Goal: Transaction & Acquisition: Purchase product/service

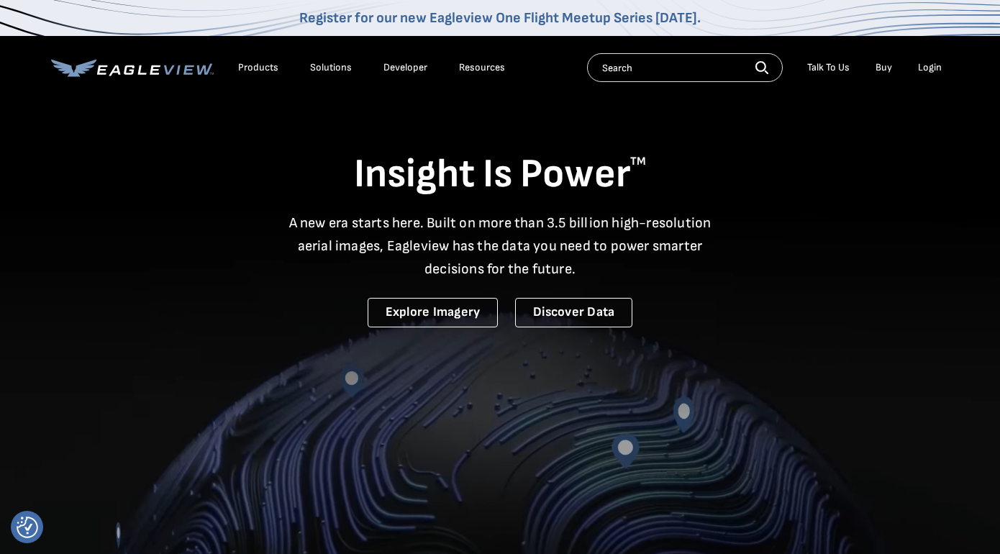
click at [936, 71] on div "Login" at bounding box center [930, 67] width 24 height 13
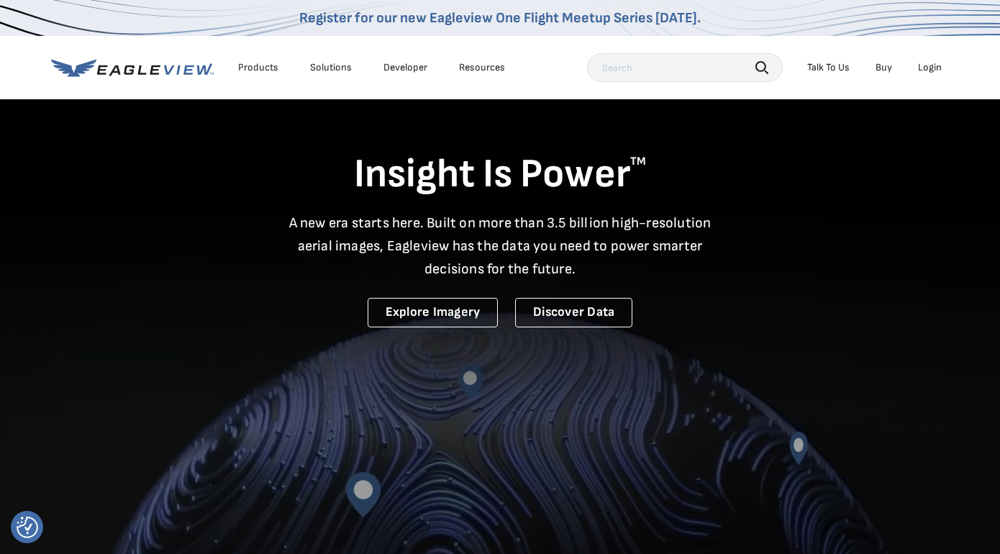
click at [929, 68] on div "Login" at bounding box center [930, 67] width 24 height 13
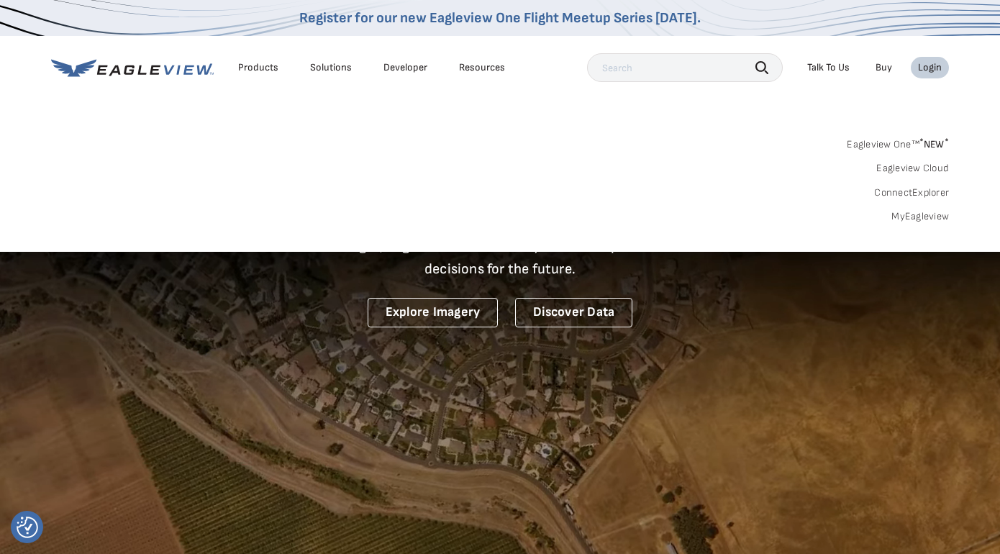
click at [921, 214] on link "MyEagleview" at bounding box center [920, 216] width 58 height 13
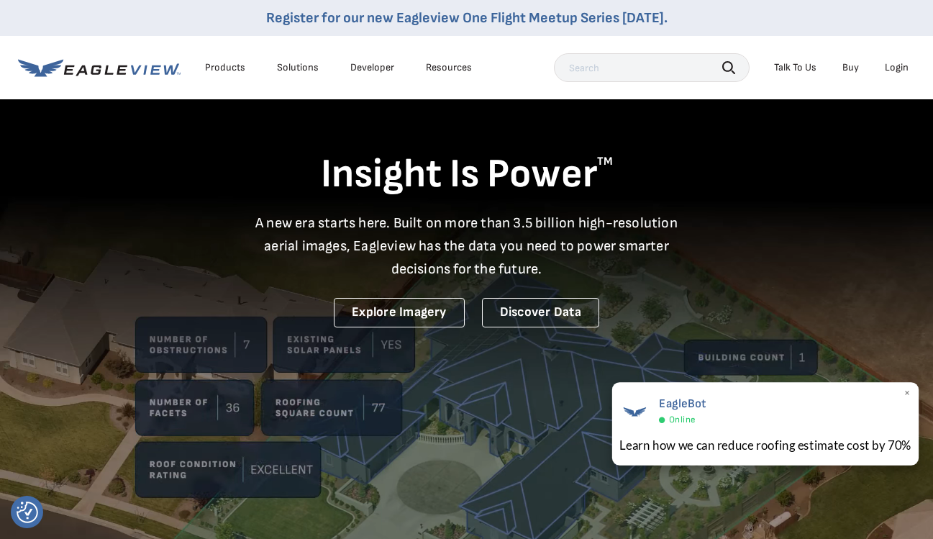
click at [908, 396] on span "×" at bounding box center [907, 393] width 8 height 15
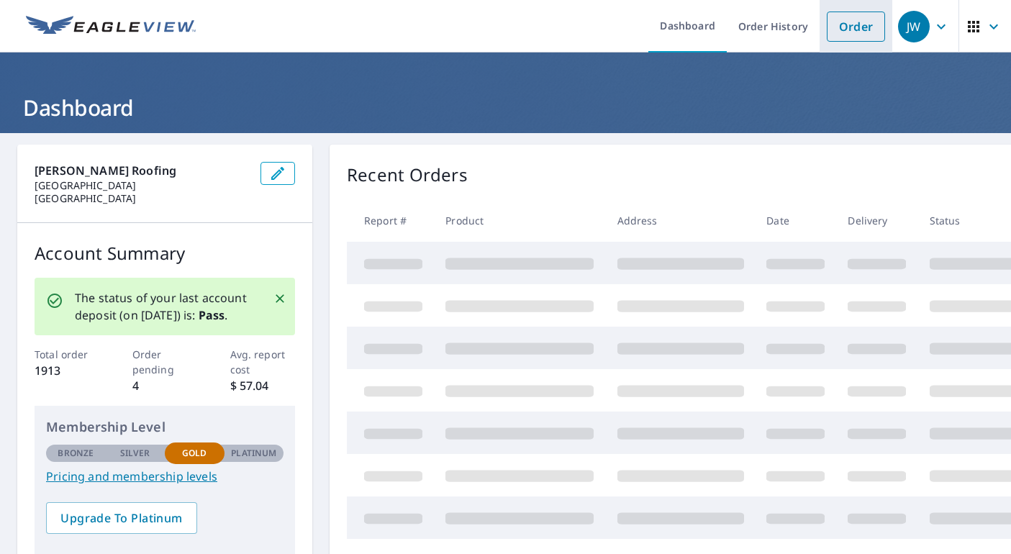
click at [827, 21] on link "Order" at bounding box center [856, 27] width 58 height 30
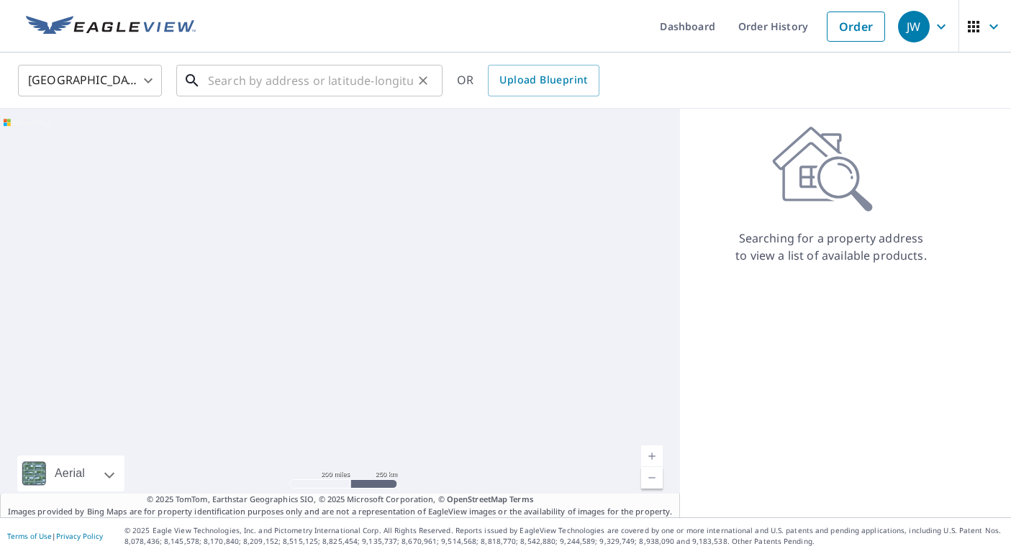
click at [317, 79] on input "text" at bounding box center [310, 80] width 205 height 40
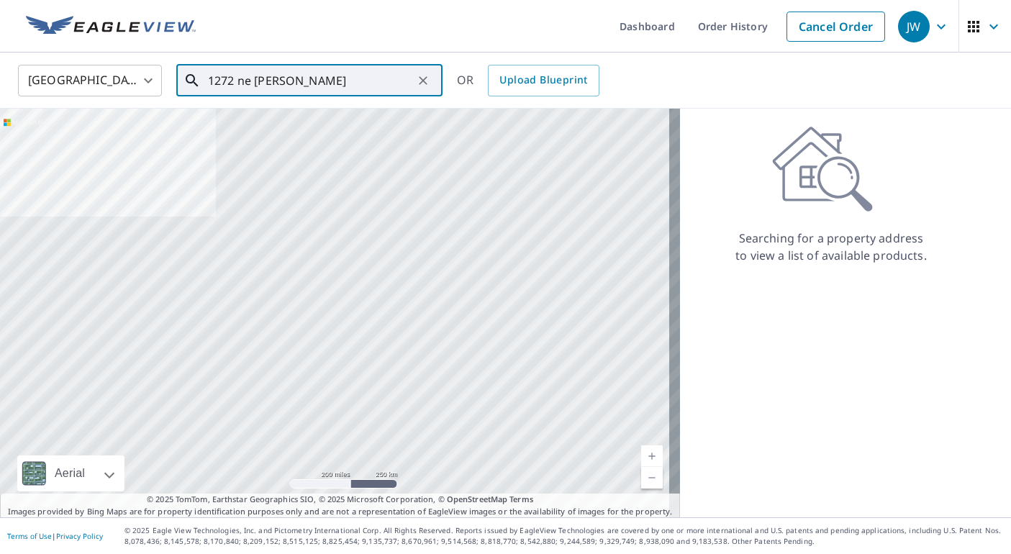
click at [184, 76] on div "1272 ne [PERSON_NAME] ​" at bounding box center [309, 81] width 266 height 32
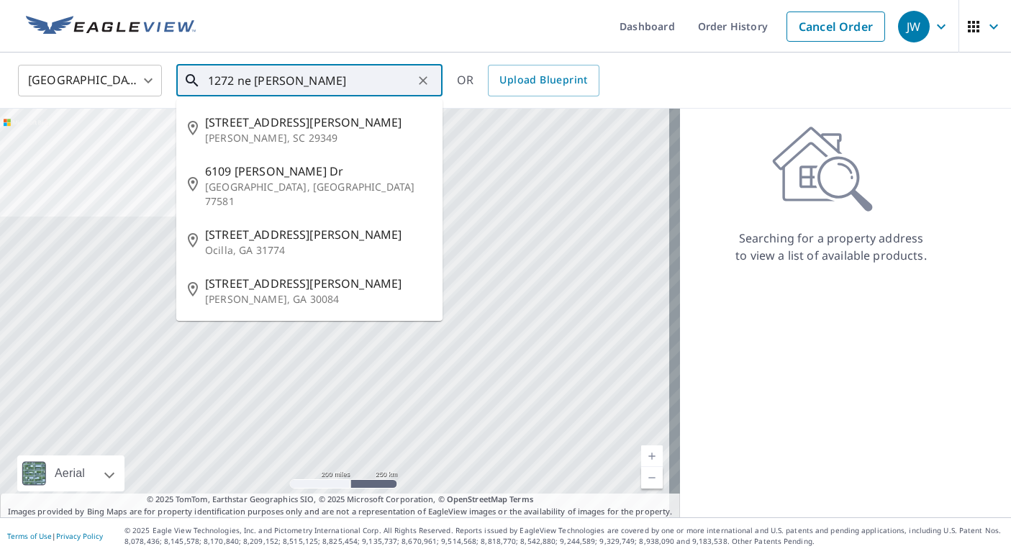
paste input "[GEOGRAPHIC_DATA] Pl"
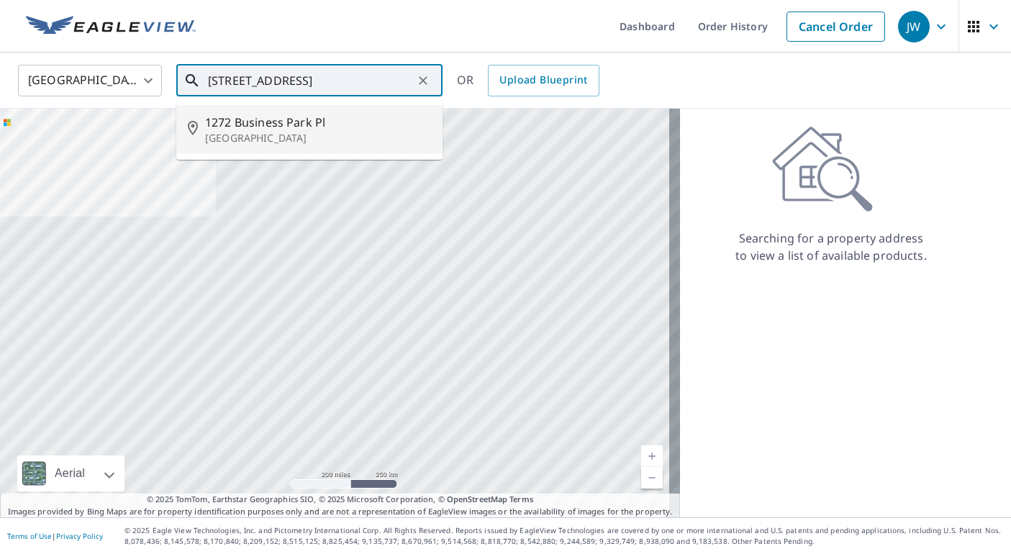
click at [299, 132] on p "[GEOGRAPHIC_DATA]" at bounding box center [318, 138] width 226 height 14
type input "[STREET_ADDRESS]"
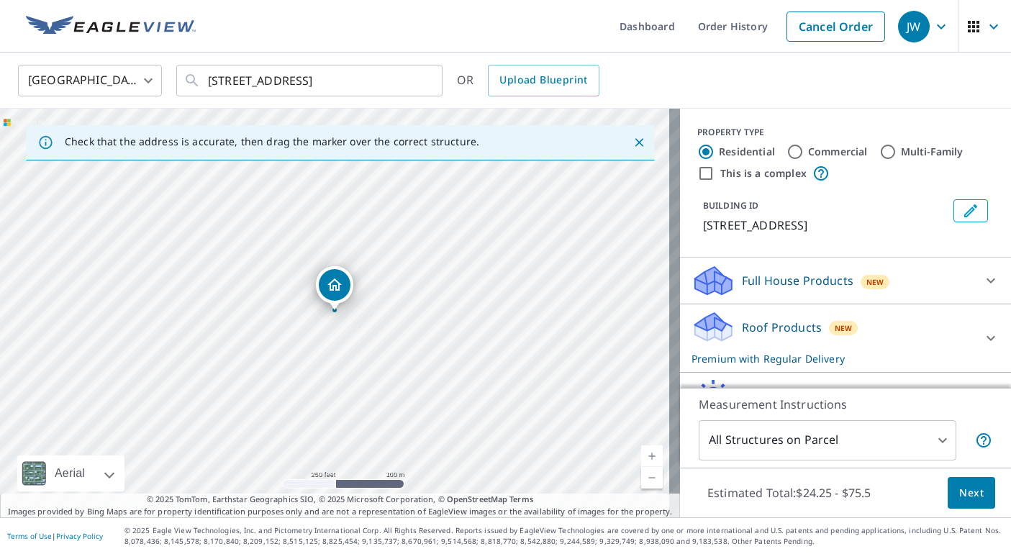
click at [959, 281] on div "Full House Products New" at bounding box center [845, 280] width 308 height 35
click at [960, 287] on div "Full House Products New" at bounding box center [845, 280] width 308 height 34
click at [868, 355] on div "Roof Products New Premium with Regular Delivery" at bounding box center [832, 338] width 282 height 56
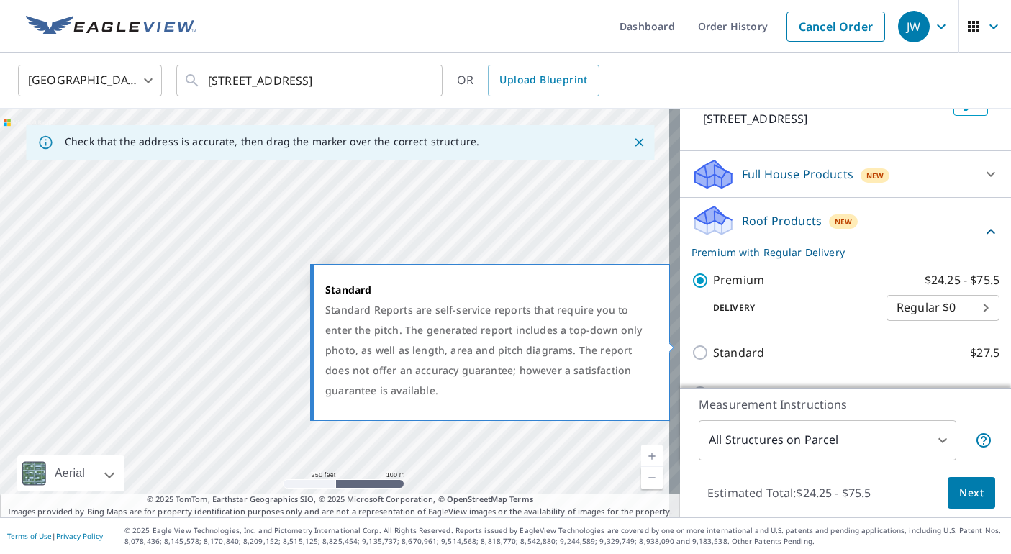
scroll to position [144, 0]
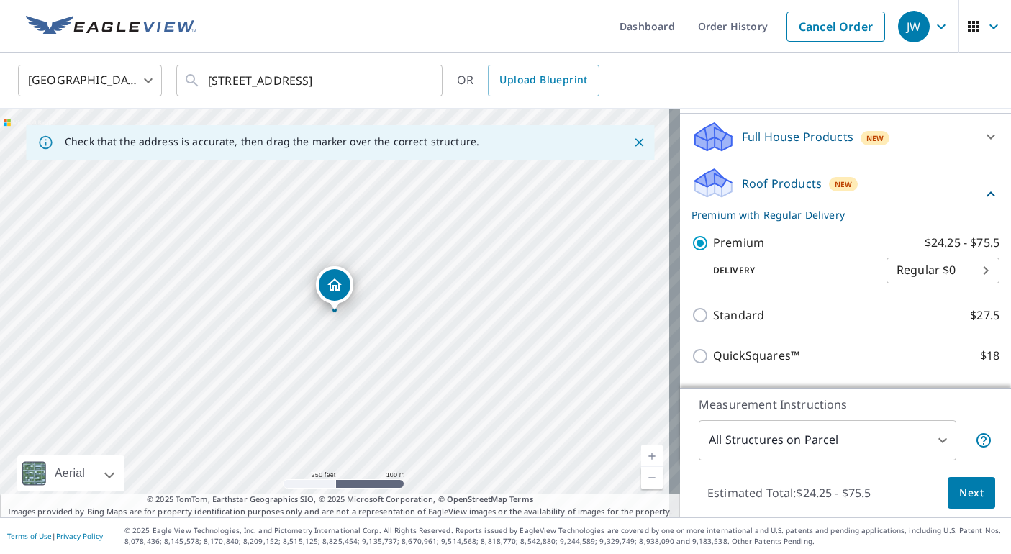
click at [959, 492] on span "Next" at bounding box center [971, 493] width 24 height 18
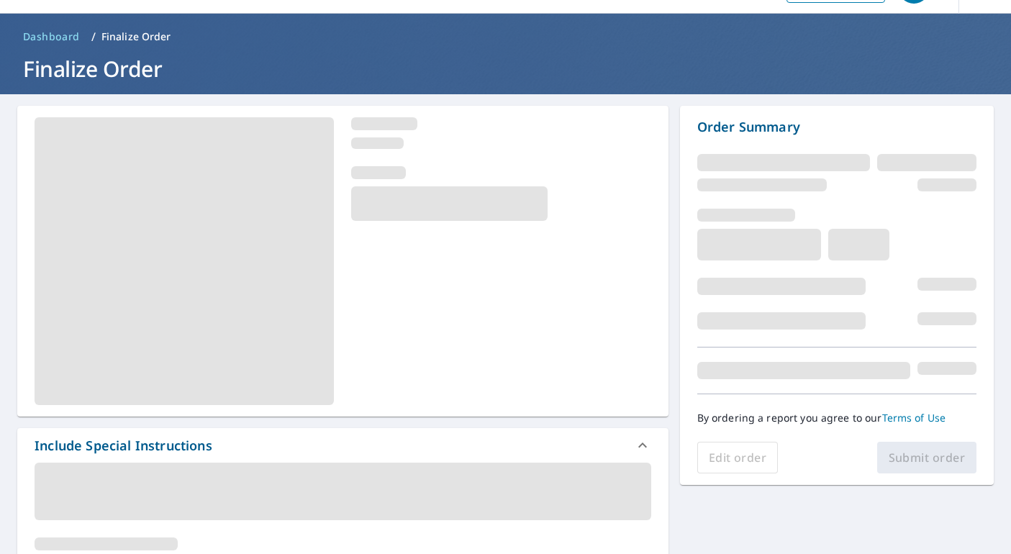
scroll to position [144, 0]
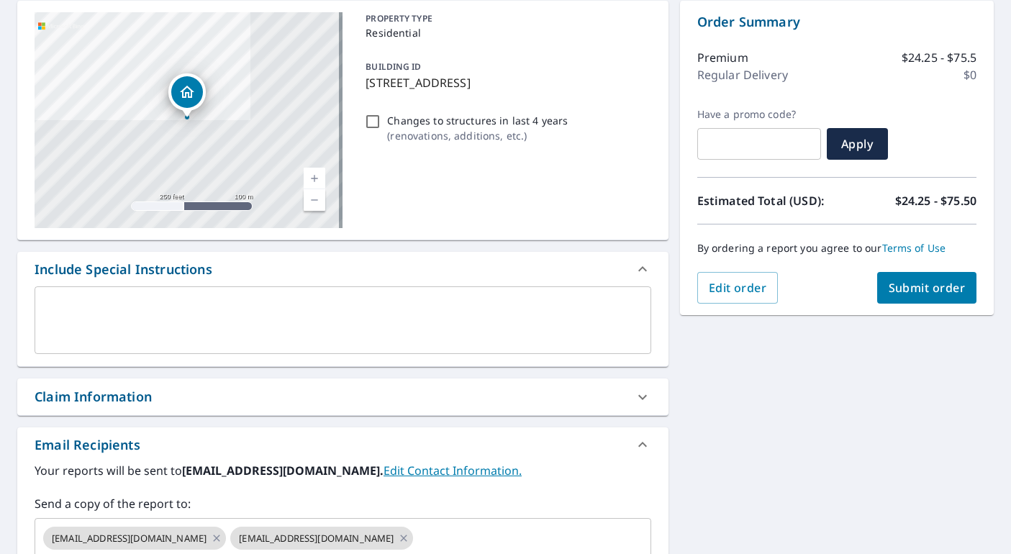
click at [916, 299] on button "Submit order" at bounding box center [927, 288] width 100 height 32
checkbox input "true"
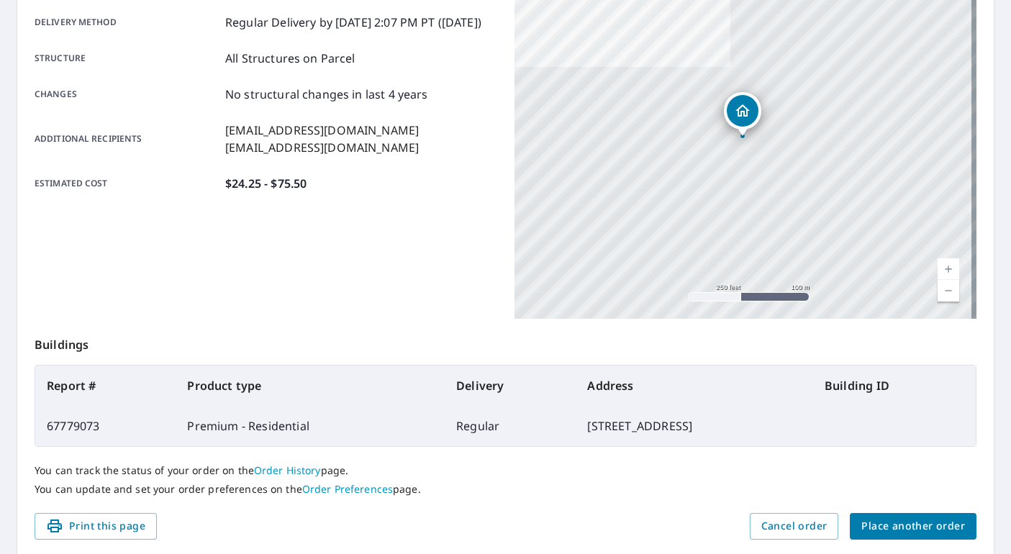
scroll to position [77, 0]
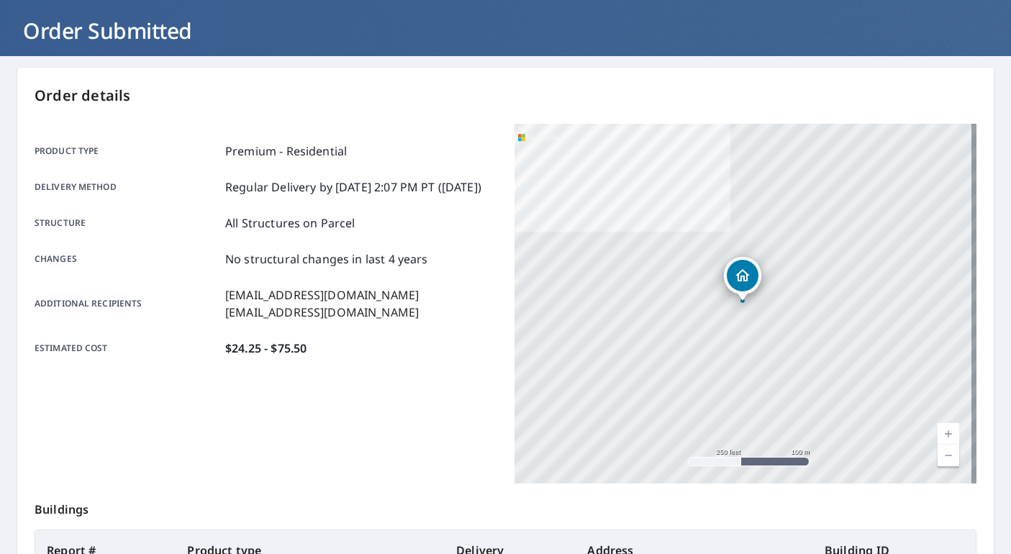
click at [434, 341] on div "Product type Premium - Residential Delivery method Regular Delivery by [DATE] 2…" at bounding box center [266, 249] width 463 height 214
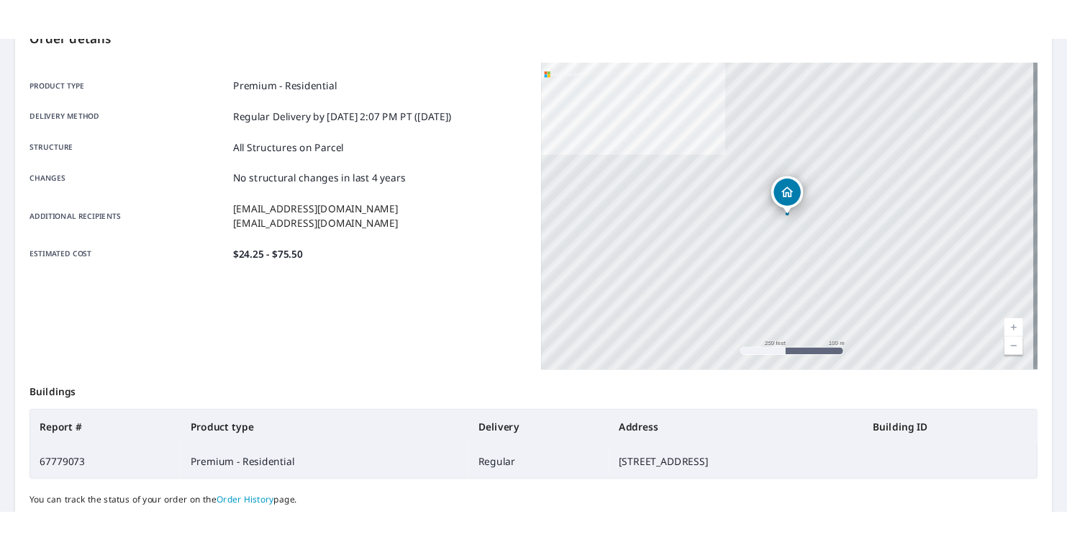
scroll to position [60, 0]
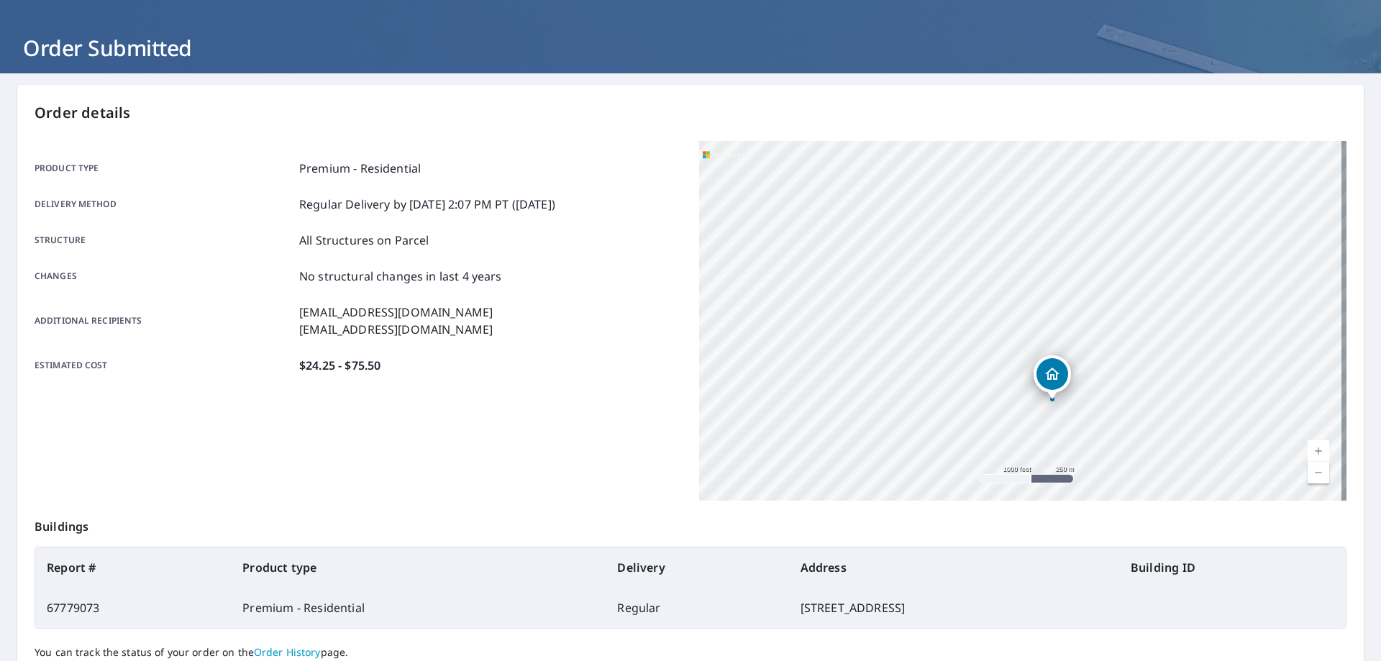
click at [789, 553] on td "[STREET_ADDRESS]" at bounding box center [954, 608] width 330 height 40
copy td "[STREET_ADDRESS]"
